Goal: Task Accomplishment & Management: Complete application form

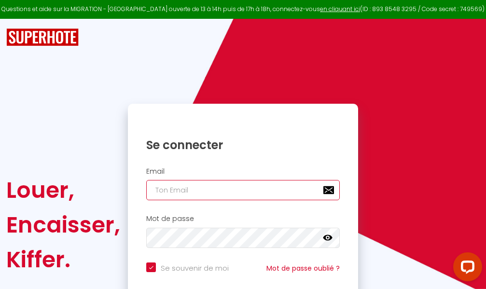
click at [250, 187] on input "email" at bounding box center [243, 190] width 194 height 20
type input "m"
checkbox input "true"
type input "ma"
checkbox input "true"
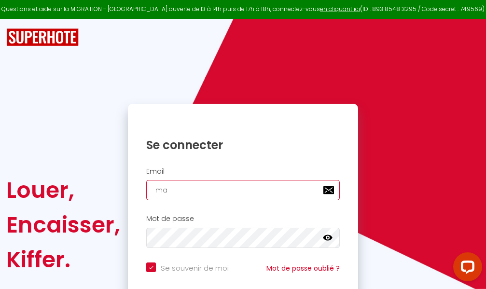
type input "mar"
checkbox input "true"
type input "marc"
checkbox input "true"
type input "marcd"
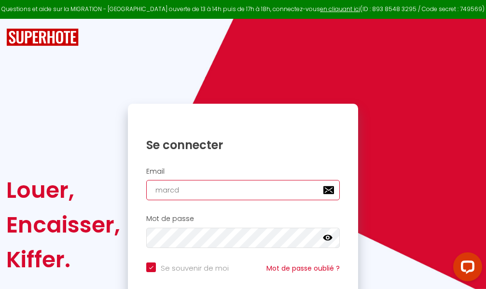
checkbox input "true"
type input "marcdp"
checkbox input "true"
type input "marcdpo"
checkbox input "true"
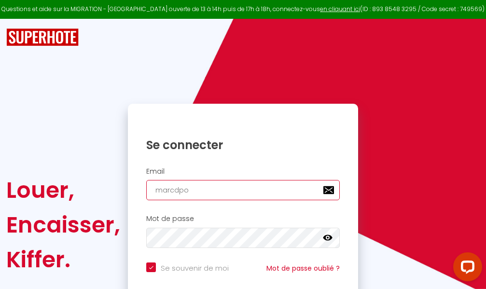
type input "marcdpoz"
checkbox input "true"
type input "marcdpoz."
checkbox input "true"
type input "marcdpoz.l"
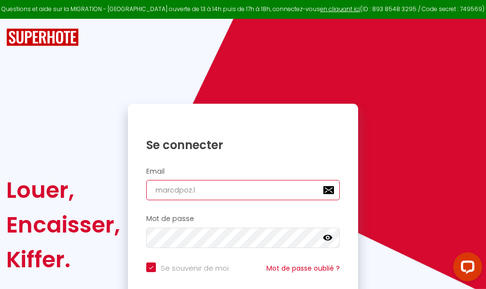
checkbox input "true"
type input "marcdpoz.lo"
checkbox input "true"
type input "marcdpoz.loc"
checkbox input "true"
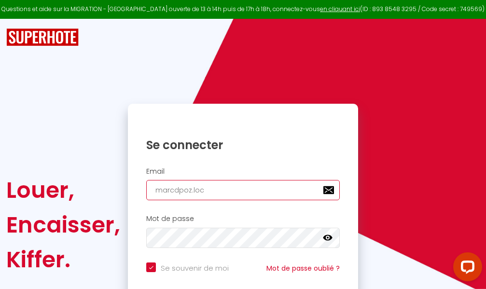
type input "marcdpoz.loca"
checkbox input "true"
type input "marcdpoz.locat"
checkbox input "true"
type input "marcdpoz.locati"
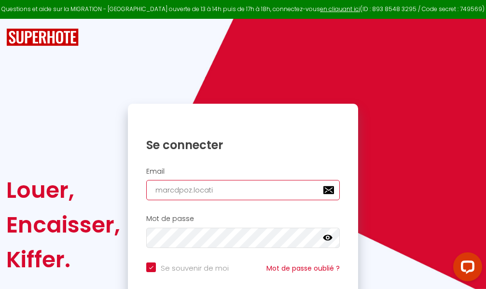
checkbox input "true"
type input "marcdpoz.locatio"
checkbox input "true"
type input "marcdpoz.location"
checkbox input "true"
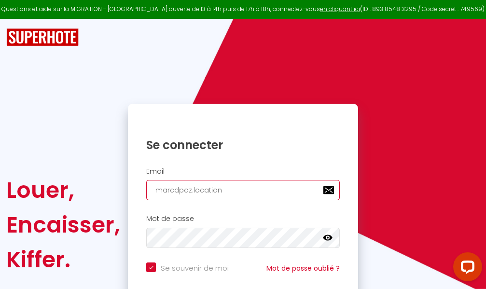
type input "marcdpoz.location@"
checkbox input "true"
type input "marcdpoz.location@g"
checkbox input "true"
type input "marcdpoz.location@gm"
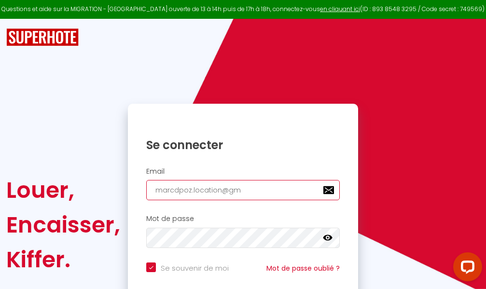
checkbox input "true"
type input "marcdpoz.location@gma"
checkbox input "true"
type input "marcdpoz.location@gmai"
checkbox input "true"
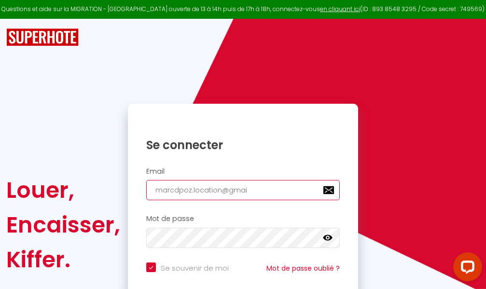
type input "[EMAIL_ADDRESS]"
checkbox input "true"
type input "[EMAIL_ADDRESS]."
checkbox input "true"
type input "marcdpoz.location@gmail.c"
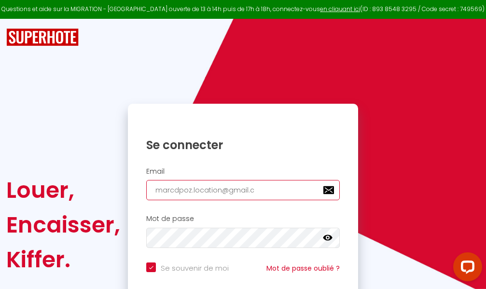
checkbox input "true"
type input "[EMAIL_ADDRESS][DOMAIN_NAME]"
checkbox input "true"
type input "[EMAIL_ADDRESS][DOMAIN_NAME]"
checkbox input "true"
